Goal: Transaction & Acquisition: Register for event/course

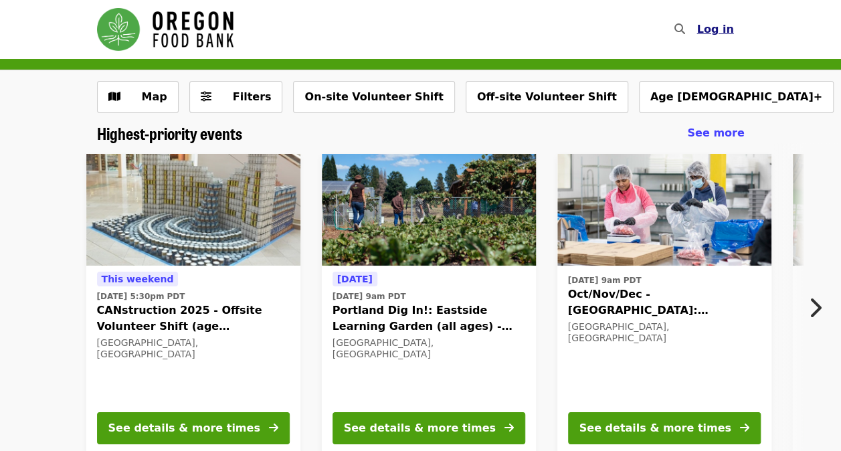
click at [729, 29] on span "Log in" at bounding box center [715, 29] width 37 height 13
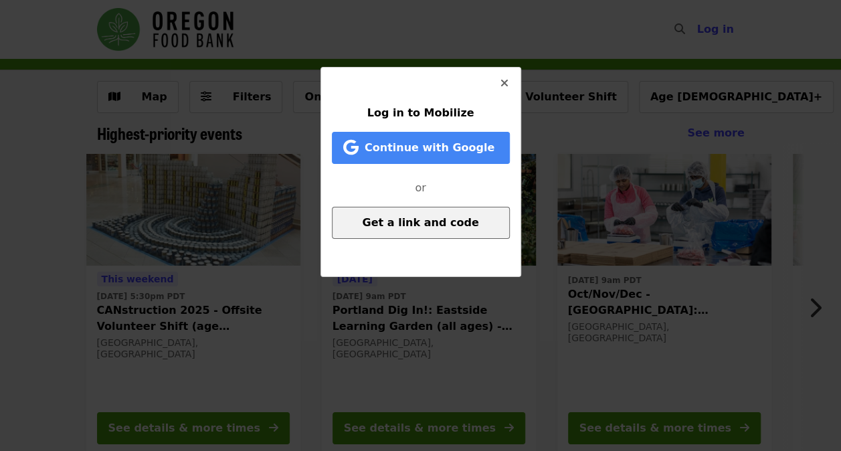
click at [386, 221] on span "Get a link and code" at bounding box center [420, 222] width 116 height 13
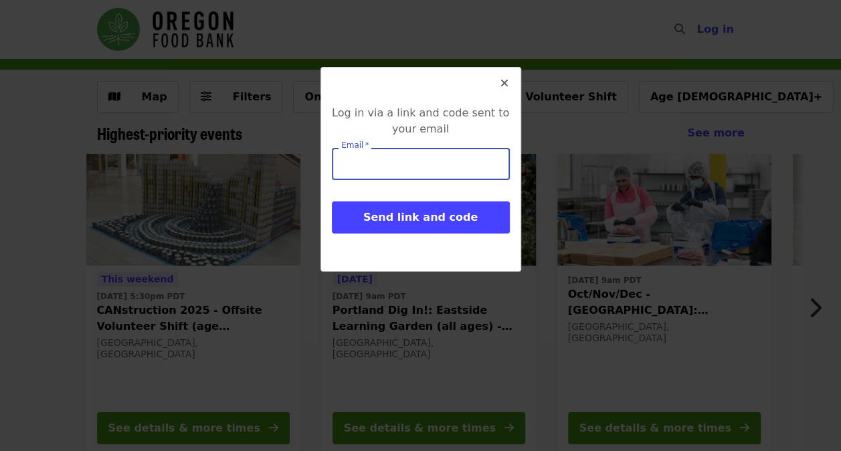
click at [375, 170] on input "Email   *" at bounding box center [421, 164] width 178 height 32
type input "**********"
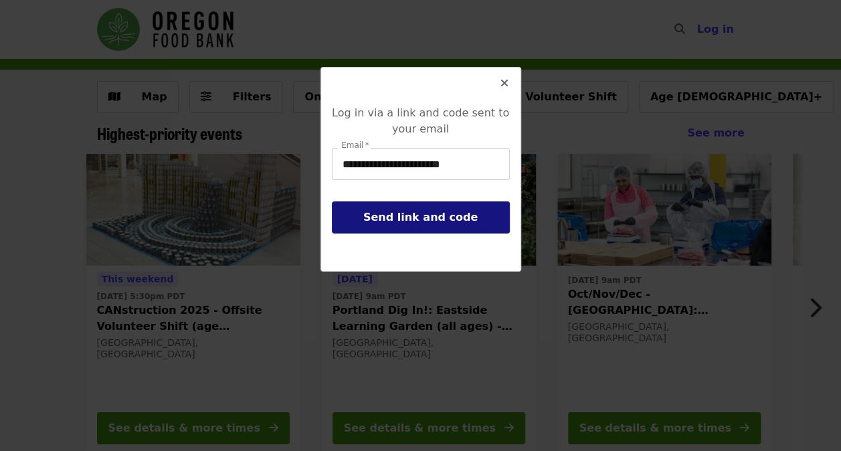
click at [393, 218] on span "Send link and code" at bounding box center [420, 217] width 114 height 13
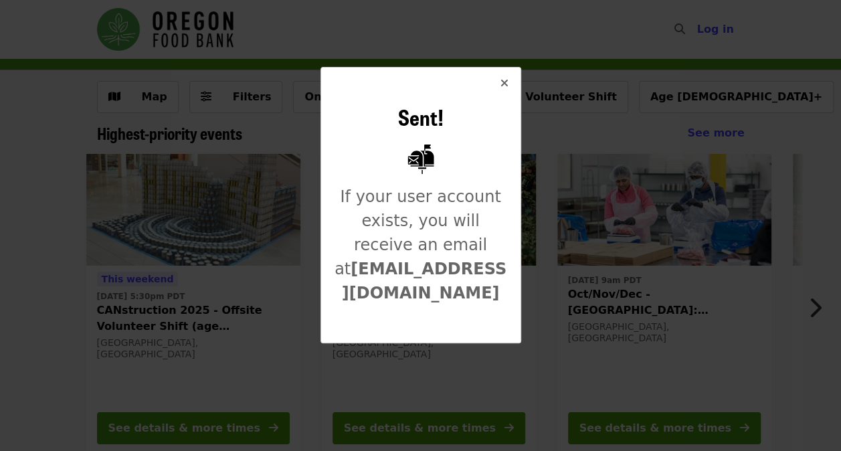
click at [503, 80] on icon "times icon" at bounding box center [505, 83] width 8 height 13
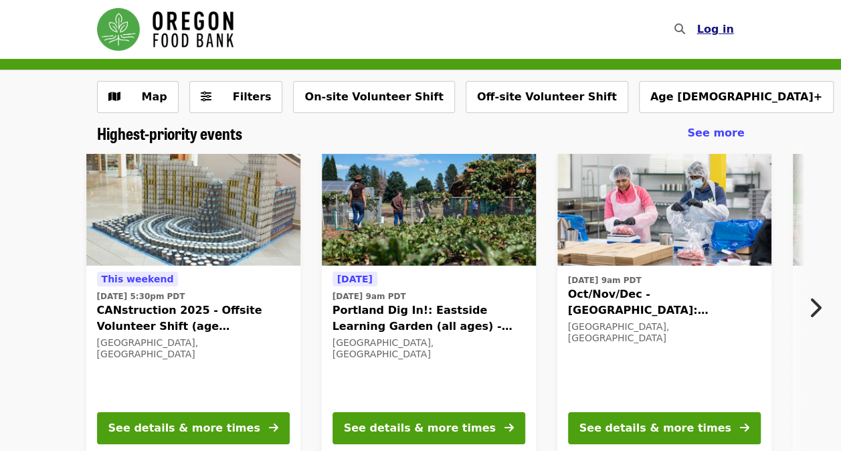
click at [732, 25] on span "Log in" at bounding box center [715, 29] width 37 height 13
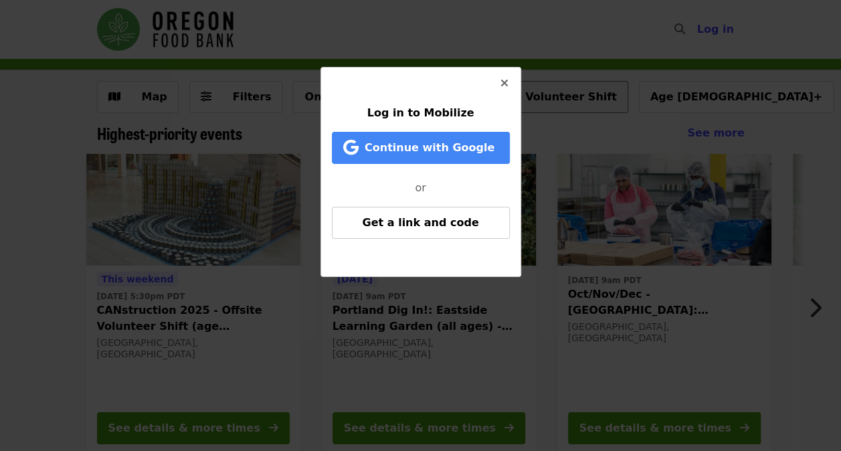
click at [502, 83] on icon "times icon" at bounding box center [505, 83] width 8 height 13
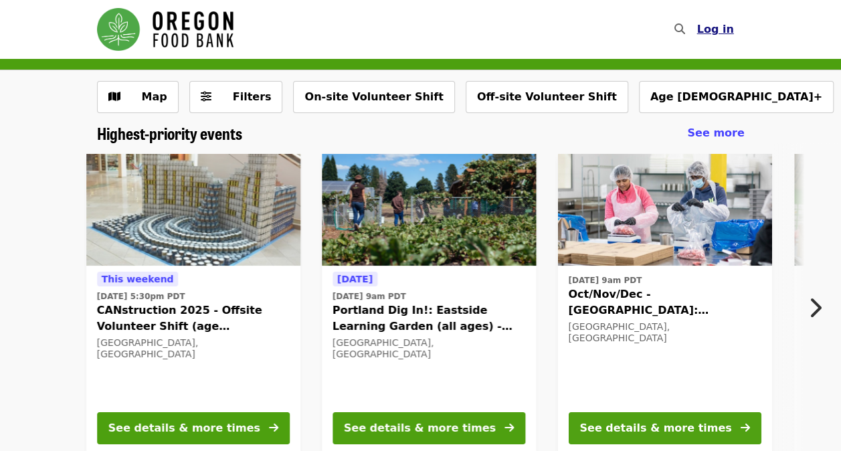
click at [711, 29] on span "Log in" at bounding box center [715, 29] width 37 height 13
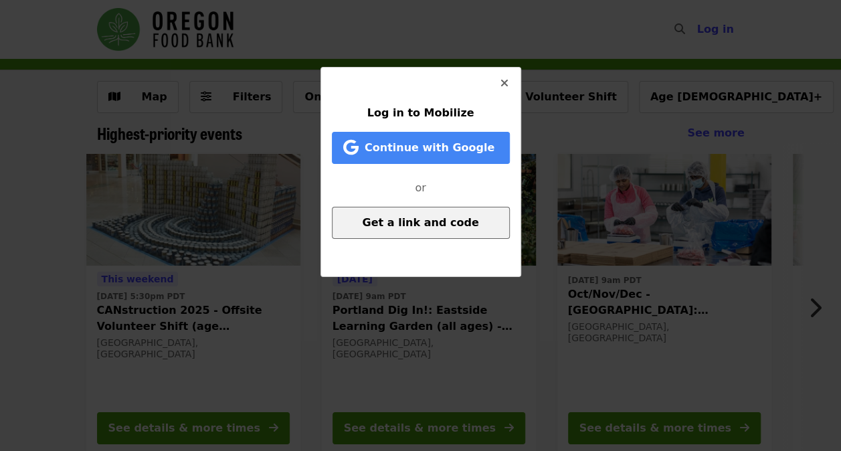
click at [408, 228] on span "Get a link and code" at bounding box center [420, 222] width 116 height 13
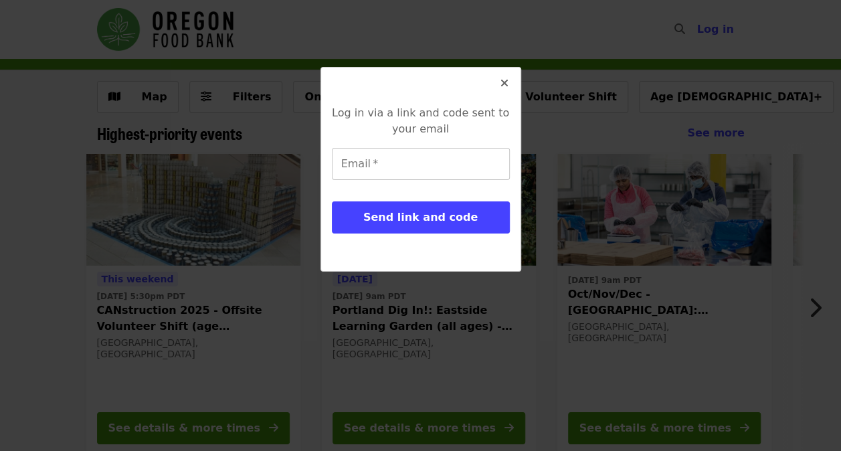
click at [376, 171] on input "Email   *" at bounding box center [421, 164] width 178 height 32
type input "**********"
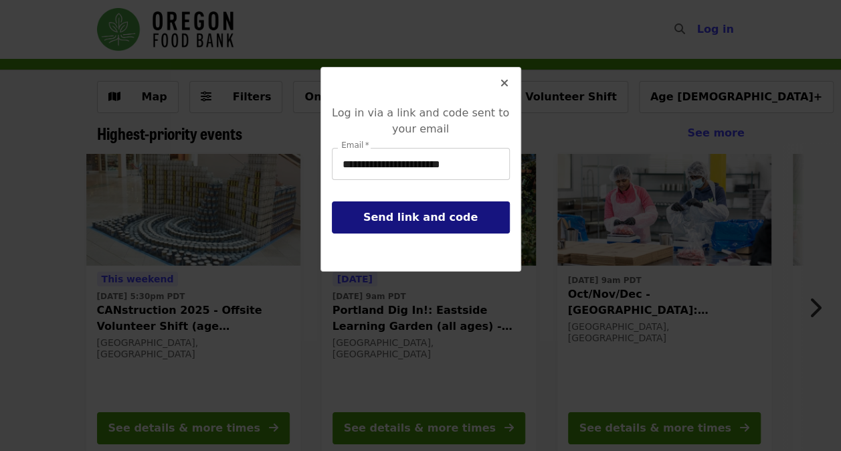
click at [406, 218] on span "Send link and code" at bounding box center [420, 217] width 114 height 13
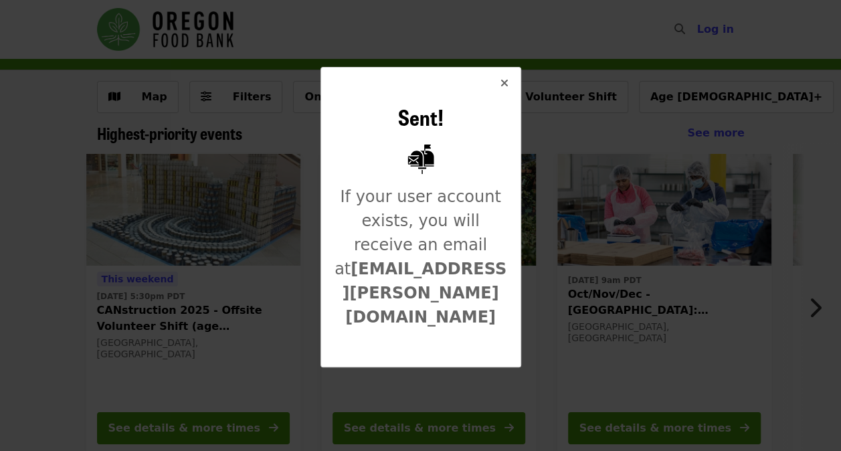
click at [507, 81] on icon "times icon" at bounding box center [505, 83] width 8 height 13
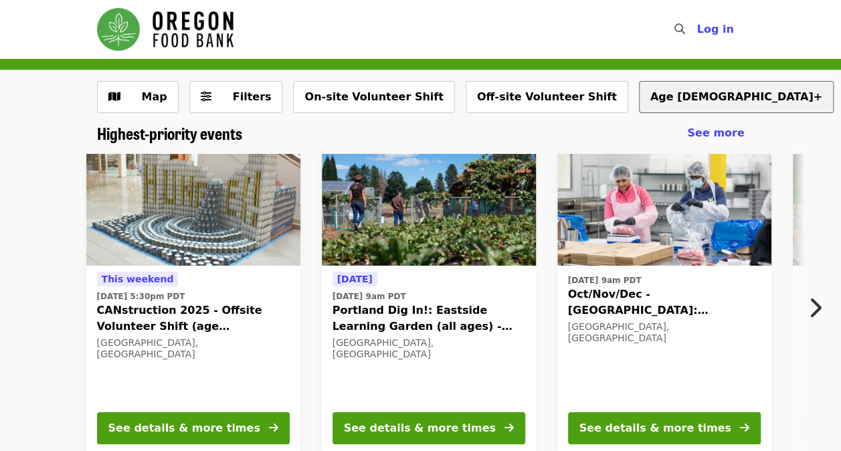
click at [639, 97] on button "Age [DEMOGRAPHIC_DATA]+" at bounding box center [736, 97] width 195 height 32
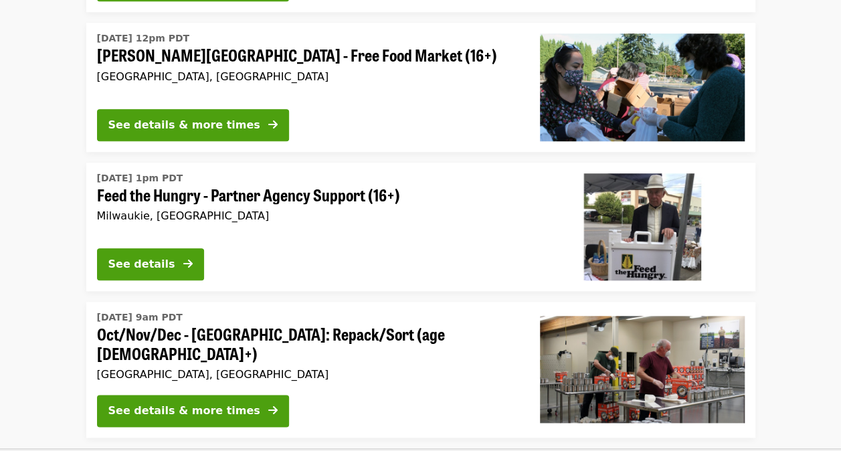
scroll to position [669, 0]
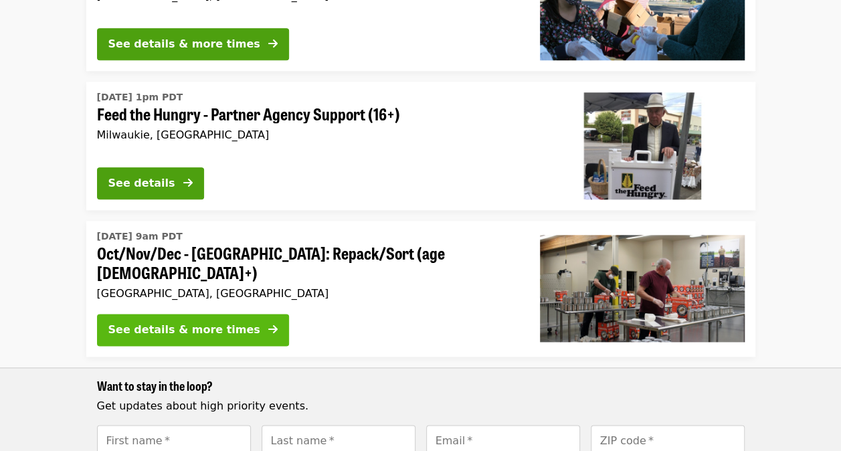
click at [226, 322] on div "See details & more times" at bounding box center [184, 330] width 152 height 16
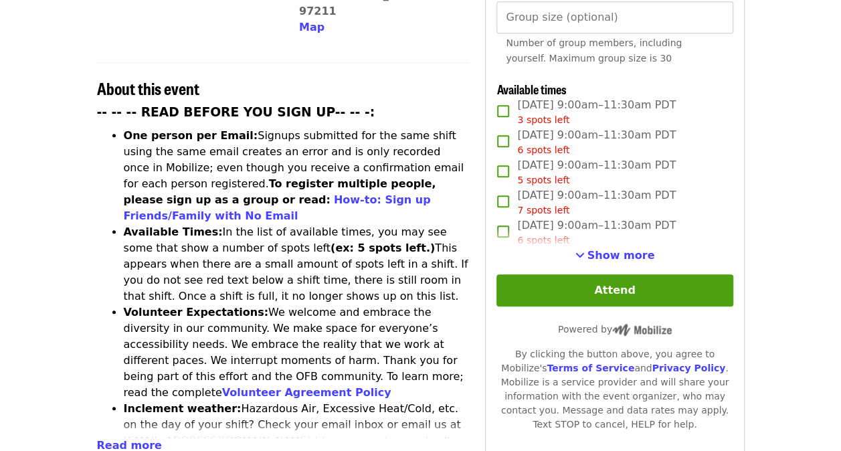
scroll to position [535, 0]
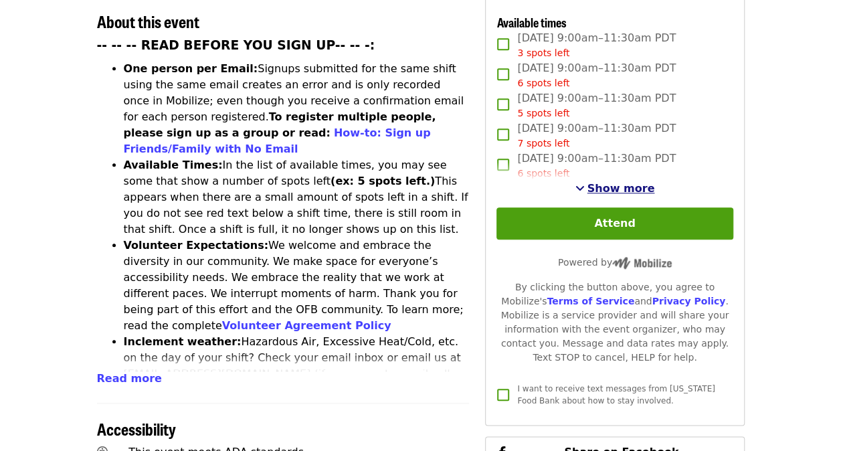
click at [622, 182] on span "Show more" at bounding box center [622, 188] width 68 height 13
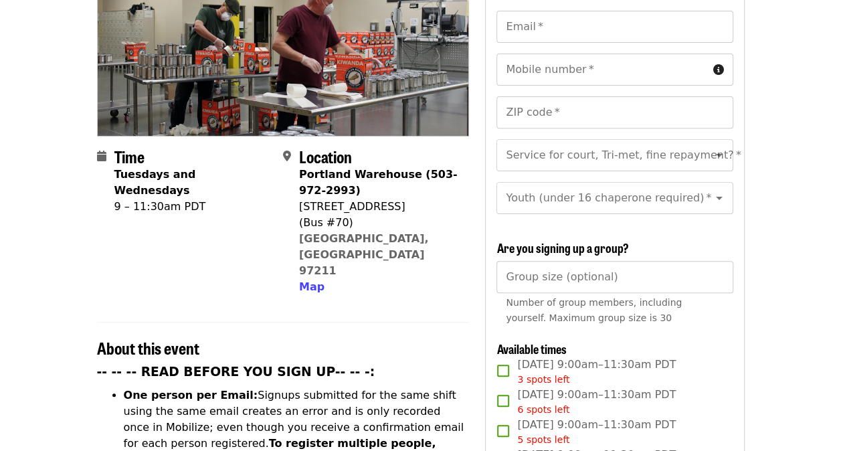
scroll to position [0, 0]
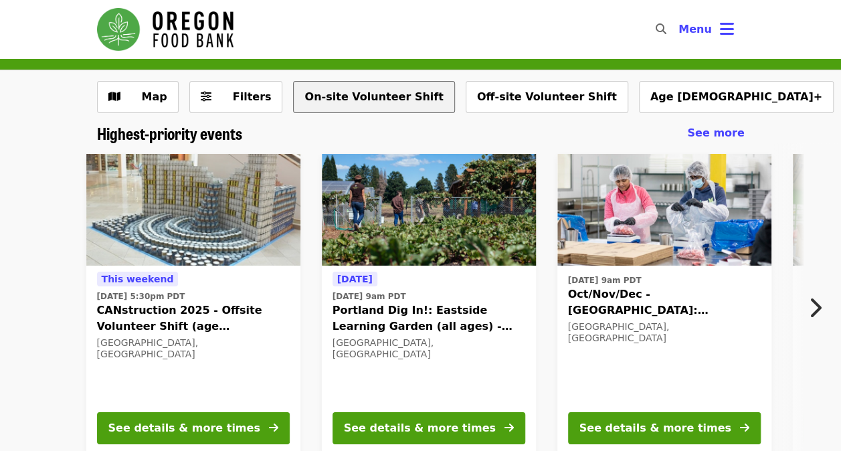
click at [346, 102] on button "On-site Volunteer Shift" at bounding box center [373, 97] width 161 height 32
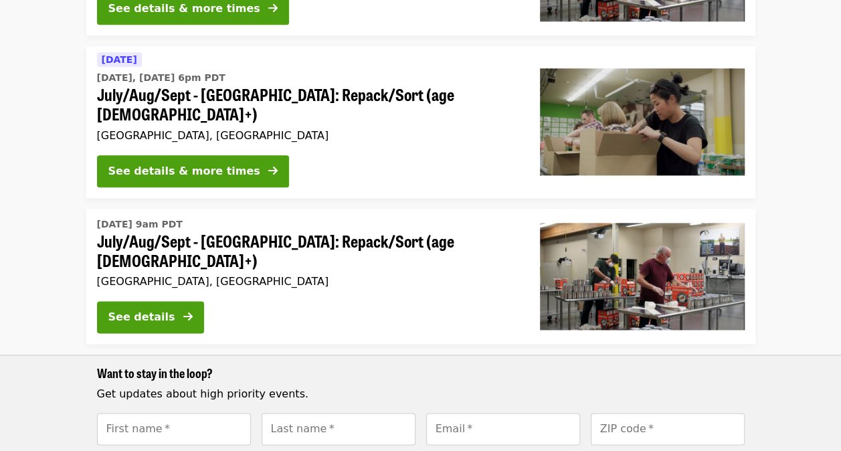
scroll to position [736, 0]
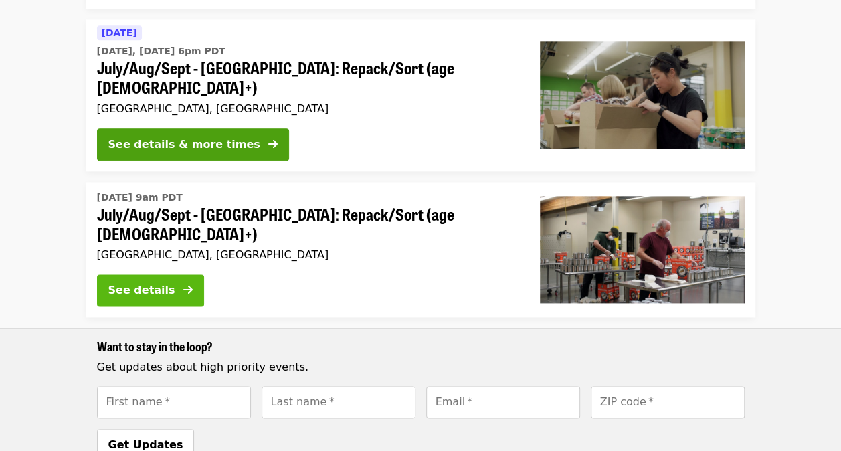
click at [137, 282] on div "See details" at bounding box center [141, 290] width 67 height 16
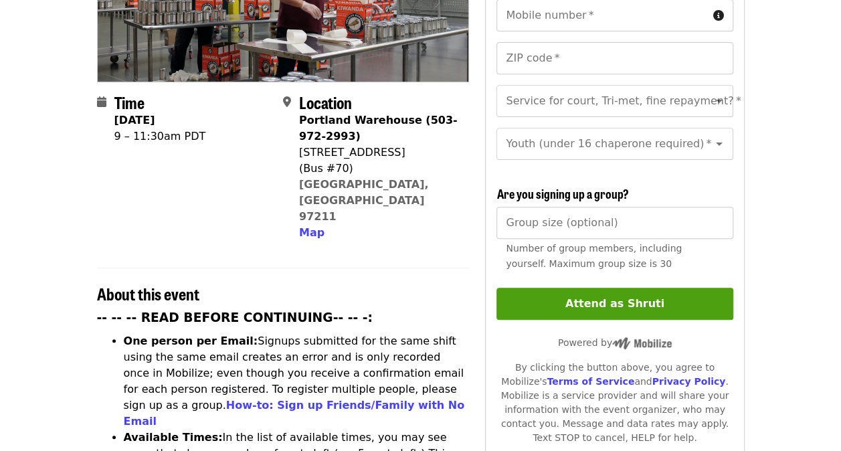
scroll to position [268, 0]
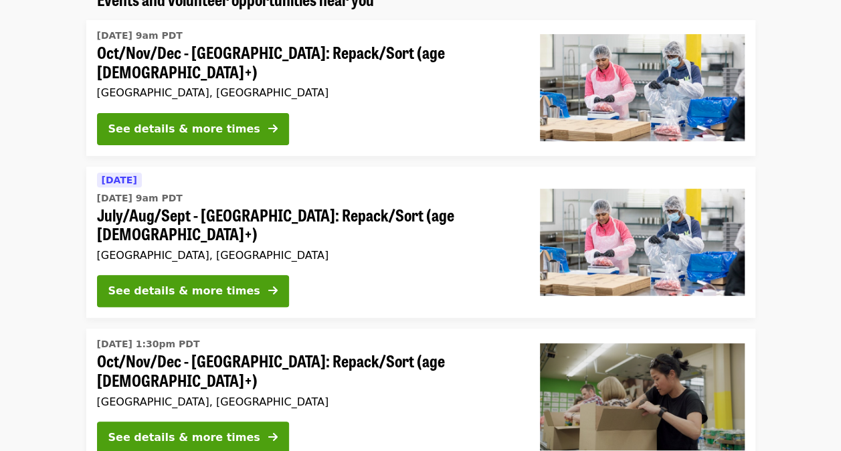
scroll to position [67, 0]
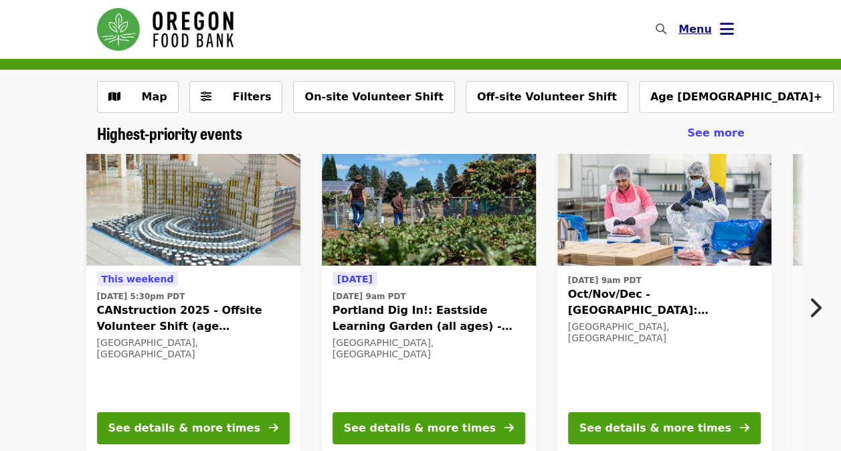
click at [731, 32] on icon "bars icon" at bounding box center [727, 28] width 14 height 19
